Goal: Navigation & Orientation: Find specific page/section

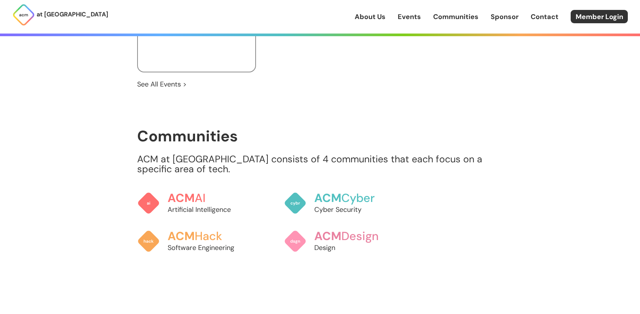
scroll to position [792, 0]
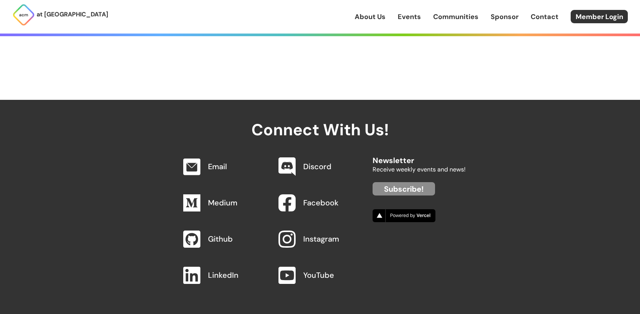
click at [375, 17] on link "About Us" at bounding box center [369, 17] width 31 height 10
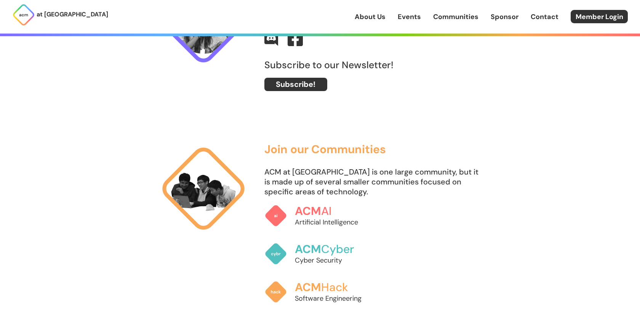
scroll to position [525, 0]
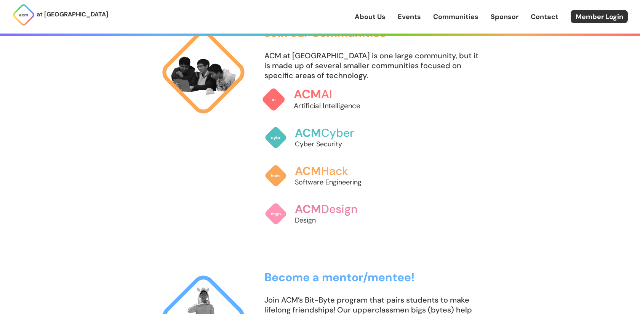
click at [321, 102] on p "Artificial Intelligence" at bounding box center [336, 106] width 84 height 10
click at [327, 141] on p "Cyber Security" at bounding box center [336, 144] width 84 height 10
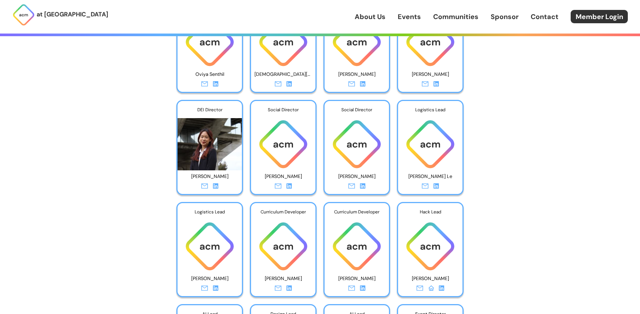
scroll to position [2516, 0]
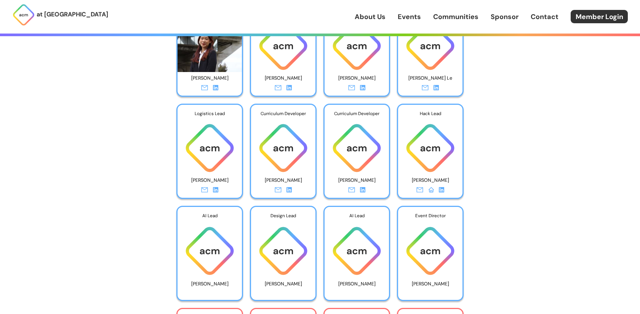
click at [512, 18] on link "Sponsor" at bounding box center [504, 17] width 28 height 10
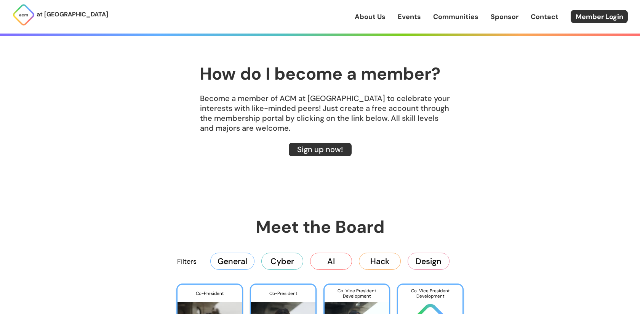
scroll to position [1030, 0]
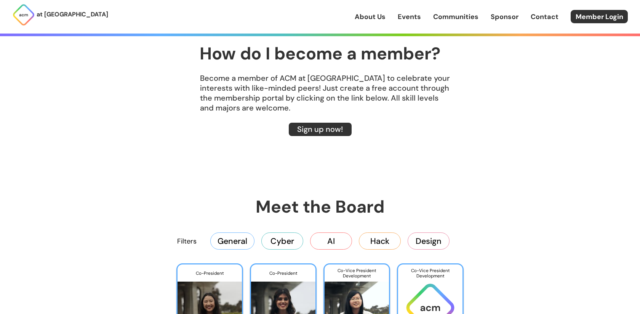
click at [276, 251] on div "Filters General Cyber AI Hack Design" at bounding box center [319, 240] width 365 height 30
click at [281, 237] on button "Cyber" at bounding box center [282, 240] width 42 height 17
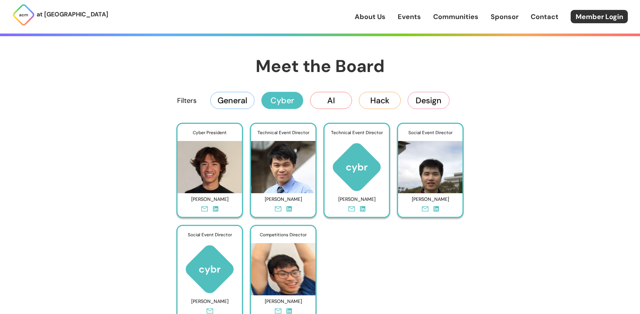
scroll to position [1171, 0]
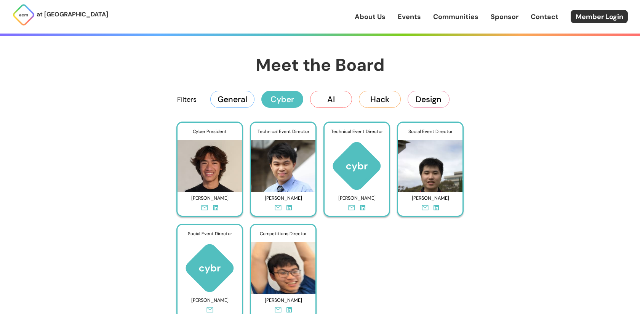
click at [286, 95] on button "Cyber" at bounding box center [282, 99] width 42 height 17
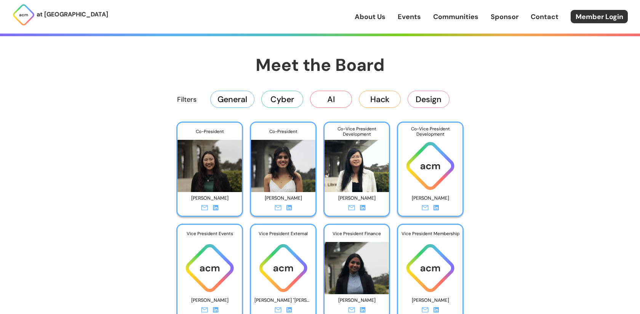
click at [327, 96] on button "AI" at bounding box center [331, 99] width 42 height 17
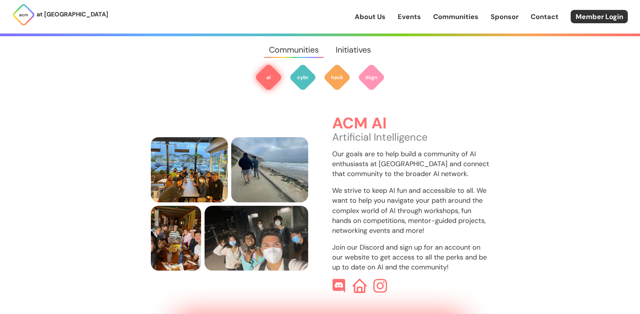
scroll to position [227, 0]
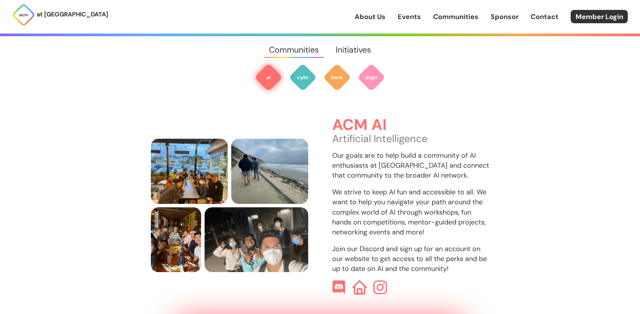
click at [356, 280] on img at bounding box center [359, 287] width 14 height 14
